Goal: Navigation & Orientation: Find specific page/section

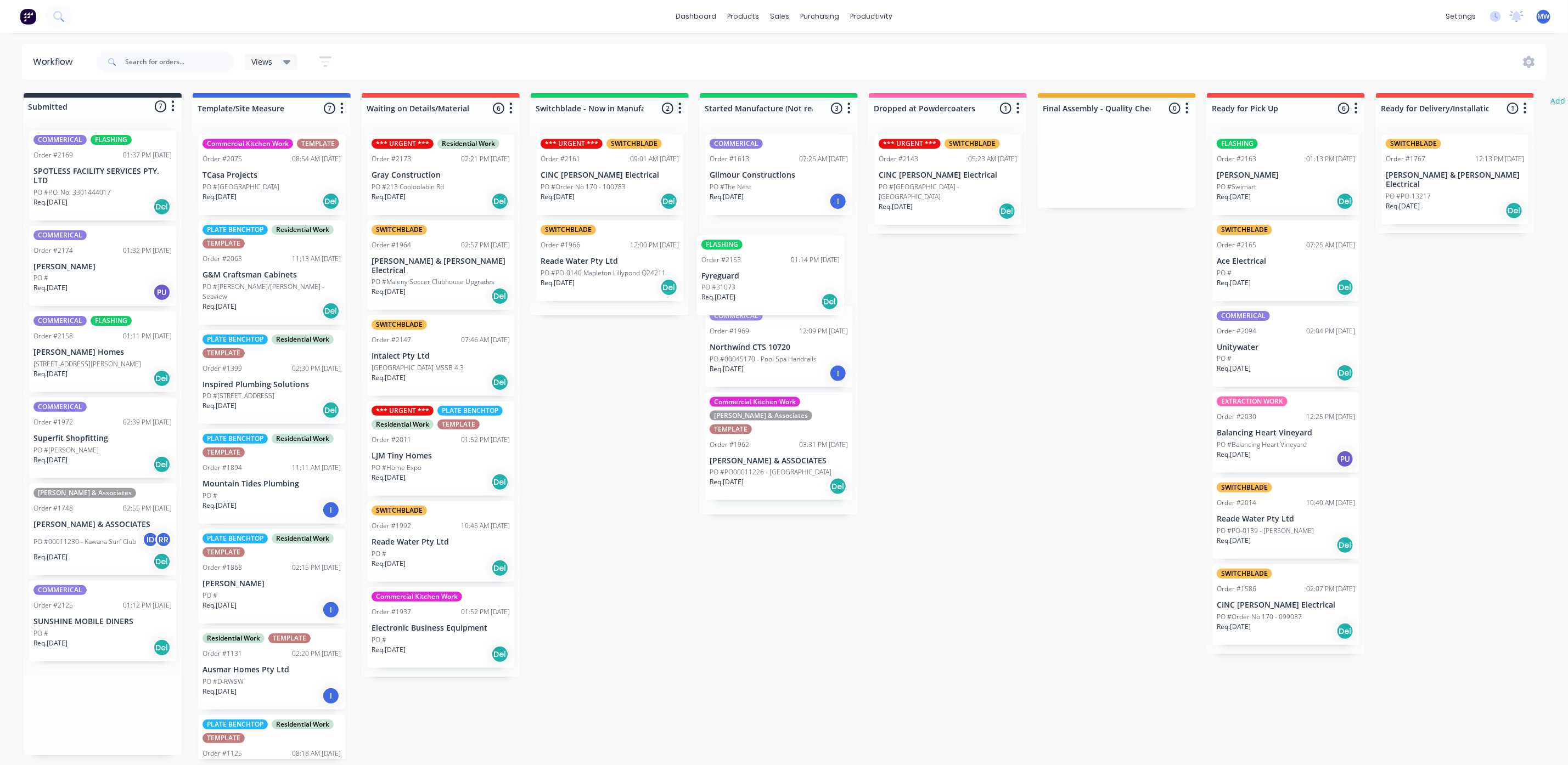
drag, startPoint x: 75, startPoint y: 348, endPoint x: 793, endPoint y: 262, distance: 723.1
click at [793, 262] on div "Submitted 7 Status colour #273444 hex #273444 Save Cancel Summaries Total order…" at bounding box center [907, 426] width 1830 height 666
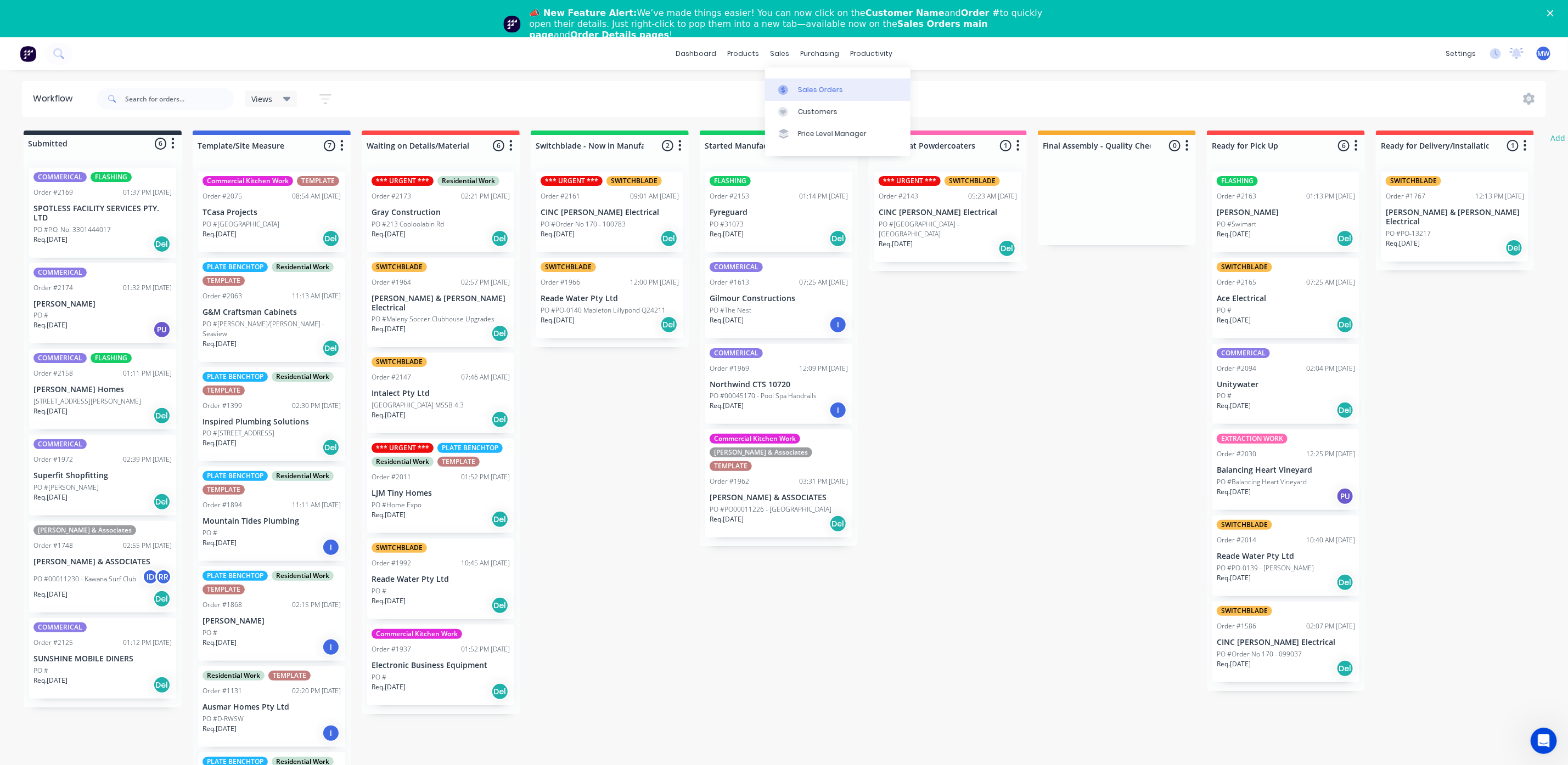
click at [793, 89] on div at bounding box center [786, 89] width 16 height 10
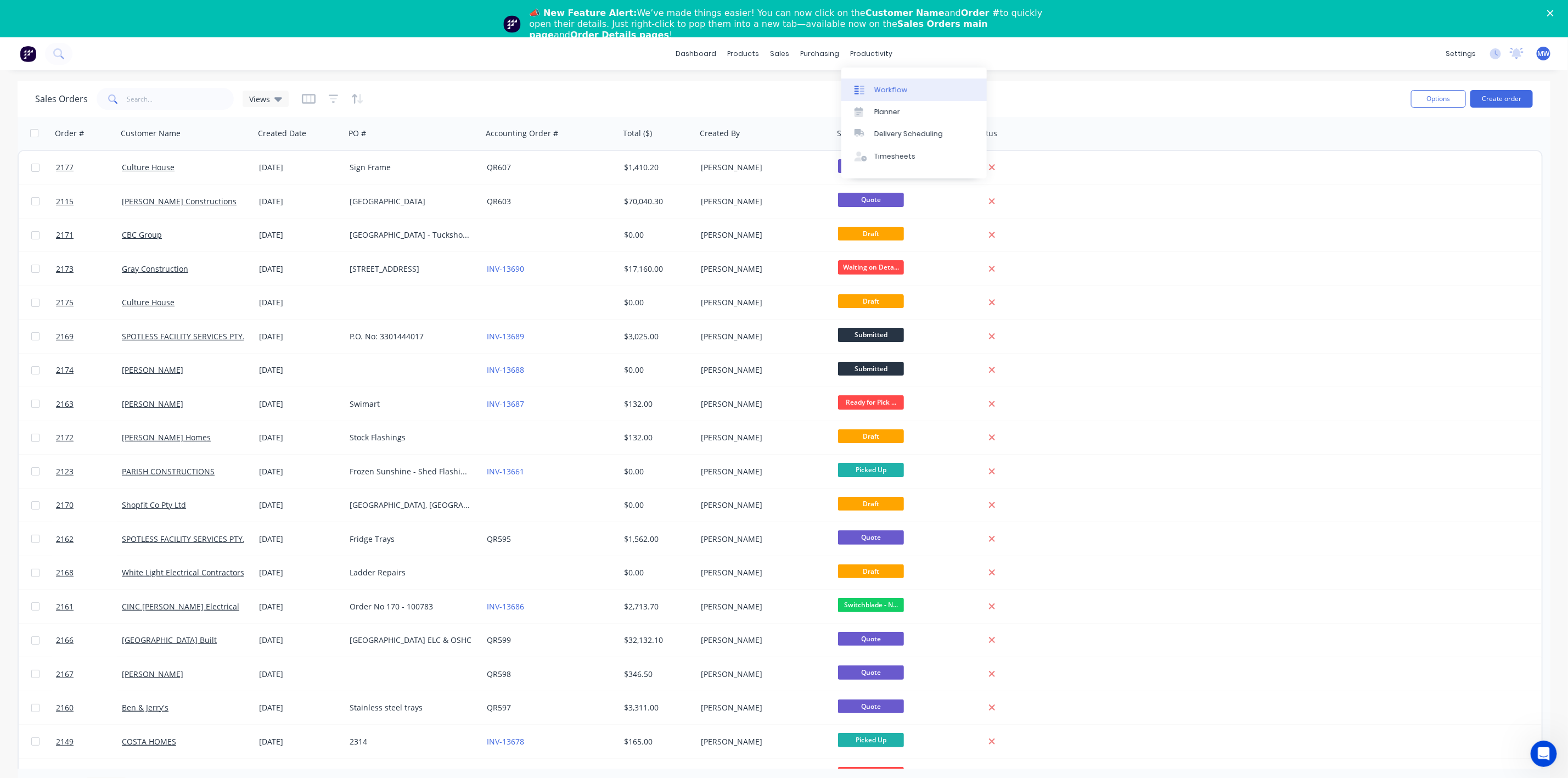
click at [879, 89] on div "Workflow" at bounding box center [891, 89] width 33 height 10
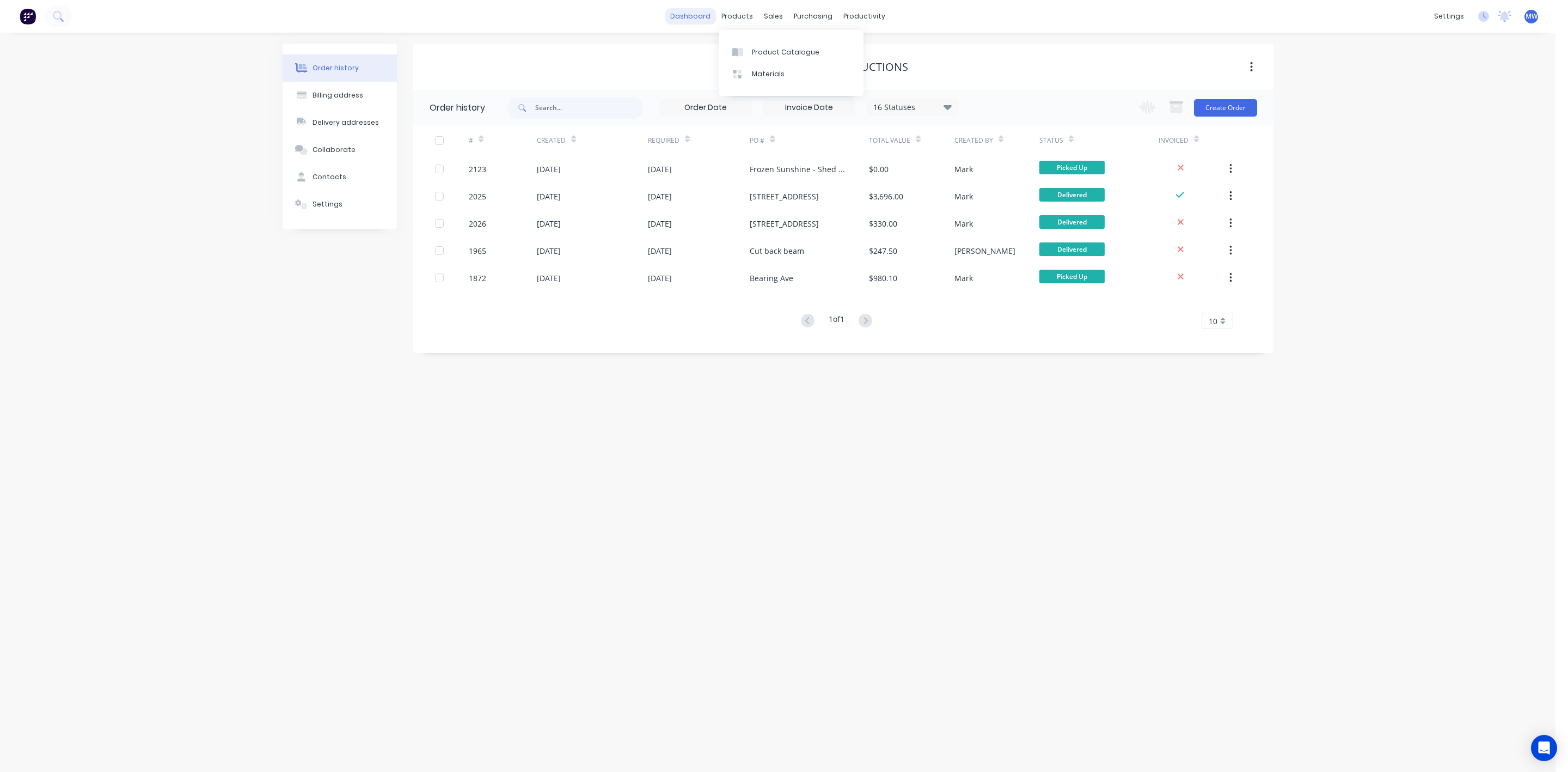
click at [691, 12] on link "dashboard" at bounding box center [691, 16] width 51 height 16
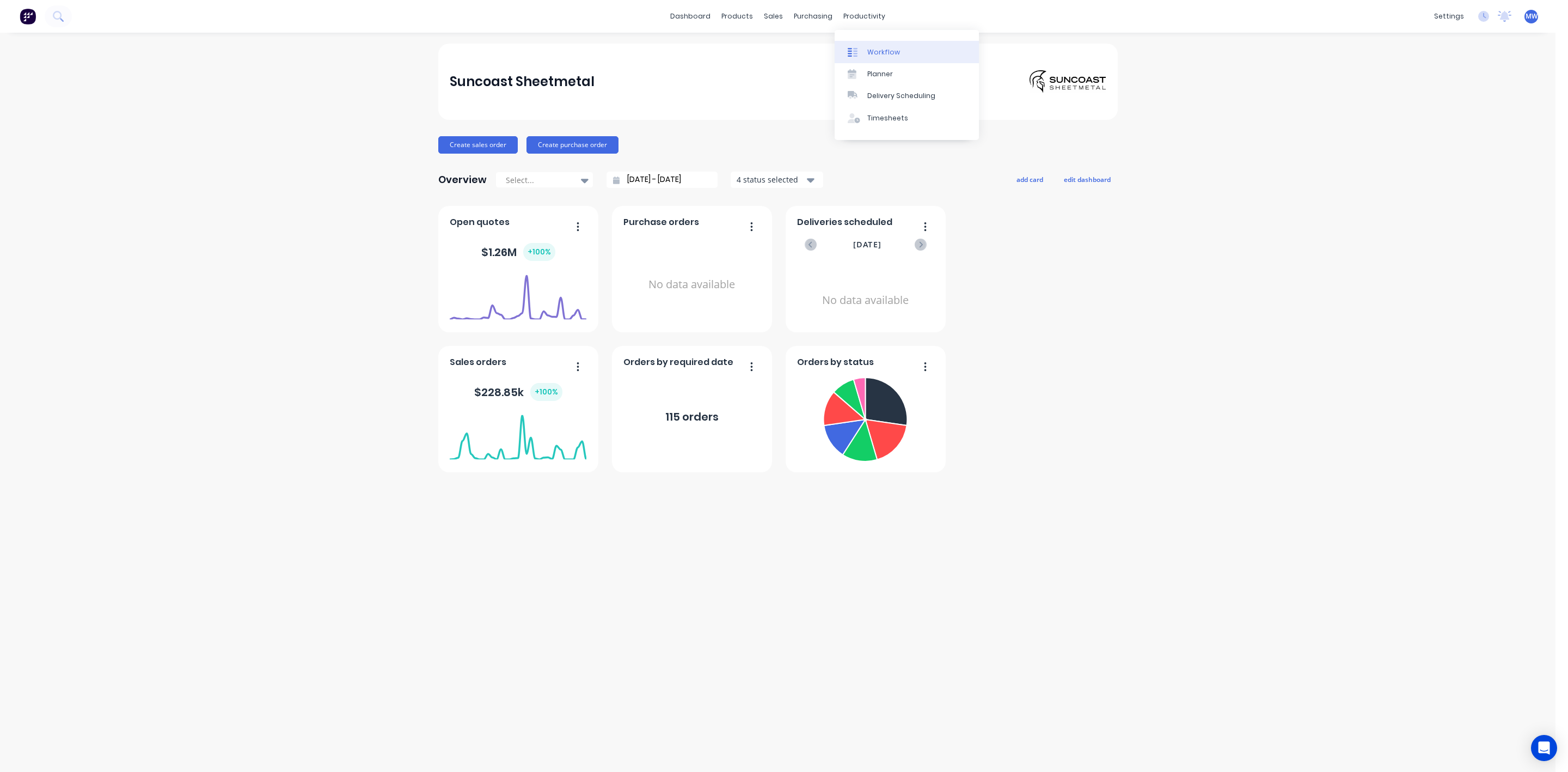
click at [863, 49] on div at bounding box center [856, 52] width 16 height 10
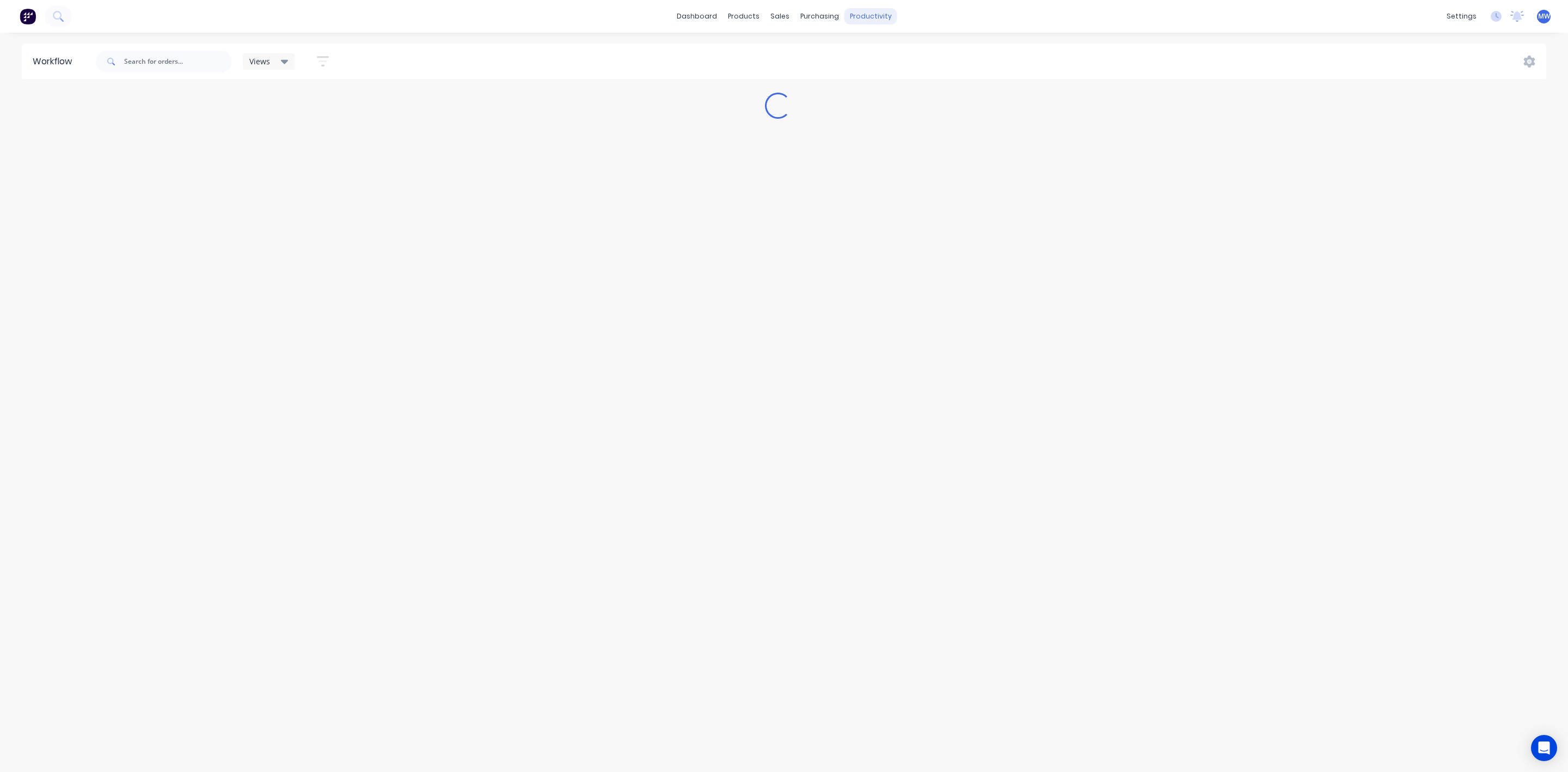
click at [855, 13] on div "productivity" at bounding box center [870, 16] width 53 height 16
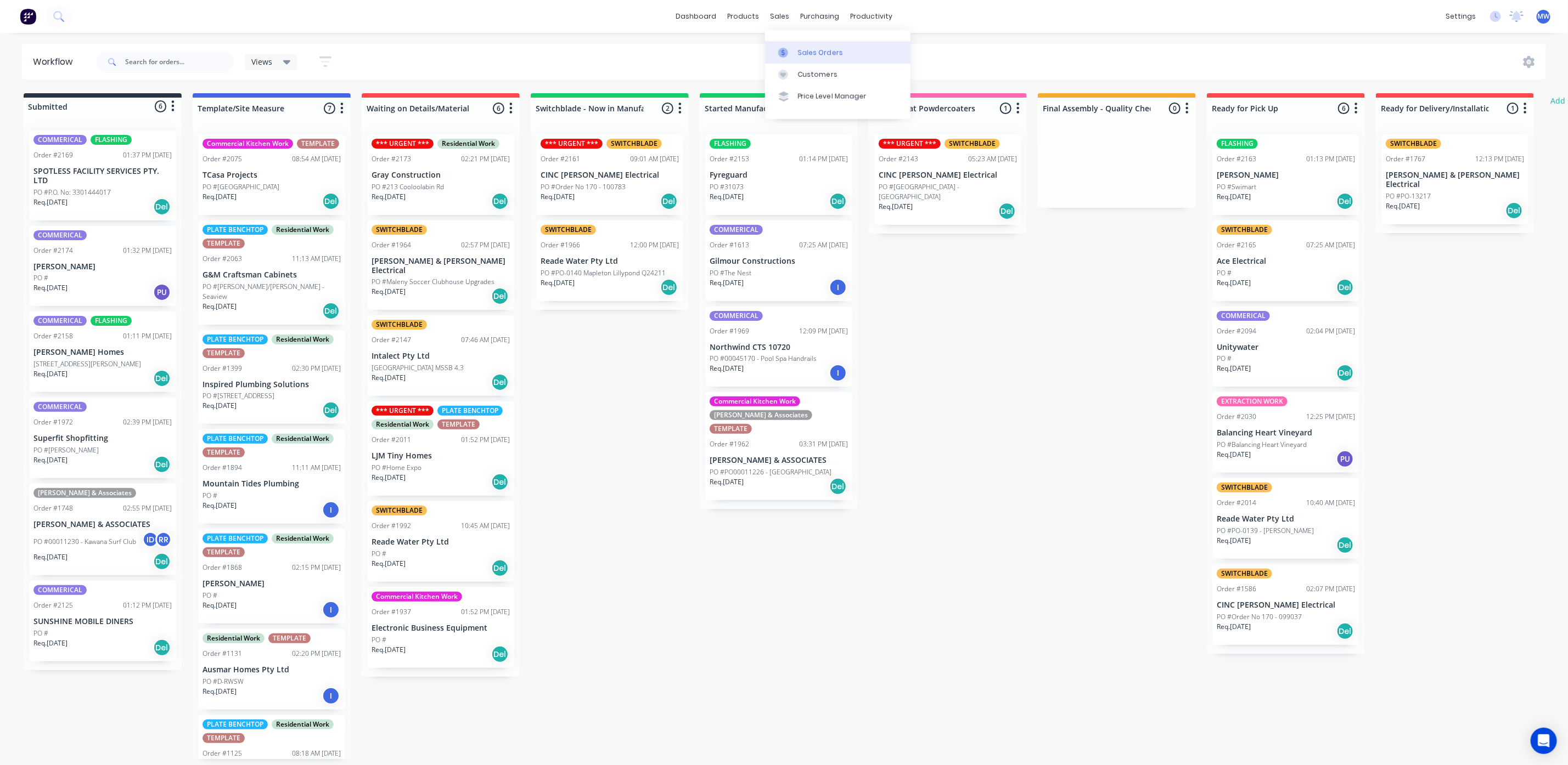
click at [784, 53] on icon at bounding box center [783, 53] width 3 height 6
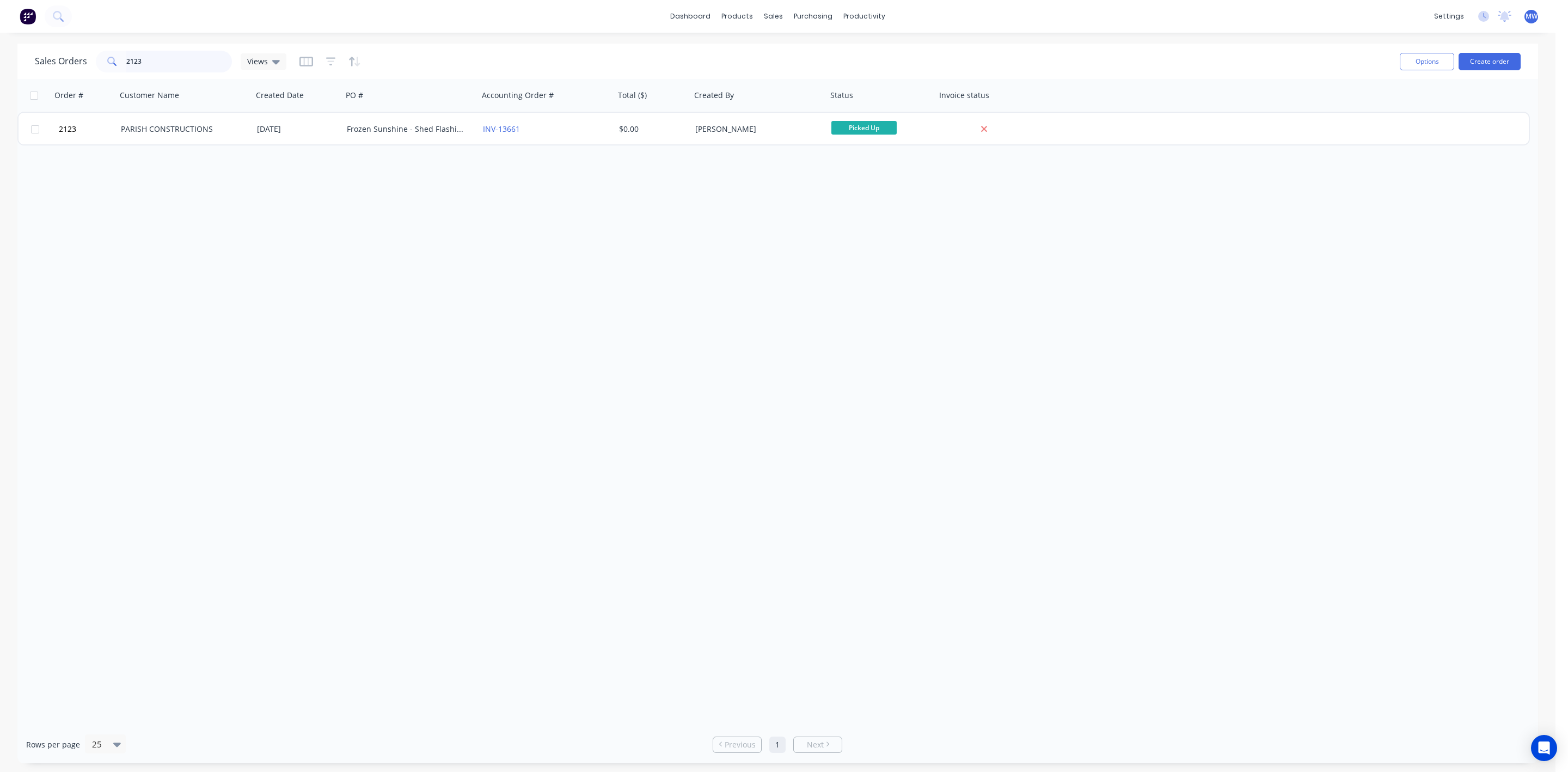
drag, startPoint x: 108, startPoint y: 65, endPoint x: 34, endPoint y: 67, distance: 74.0
click at [35, 66] on div "Sales Orders 2123 Views" at bounding box center [160, 62] width 251 height 22
